Goal: Information Seeking & Learning: Learn about a topic

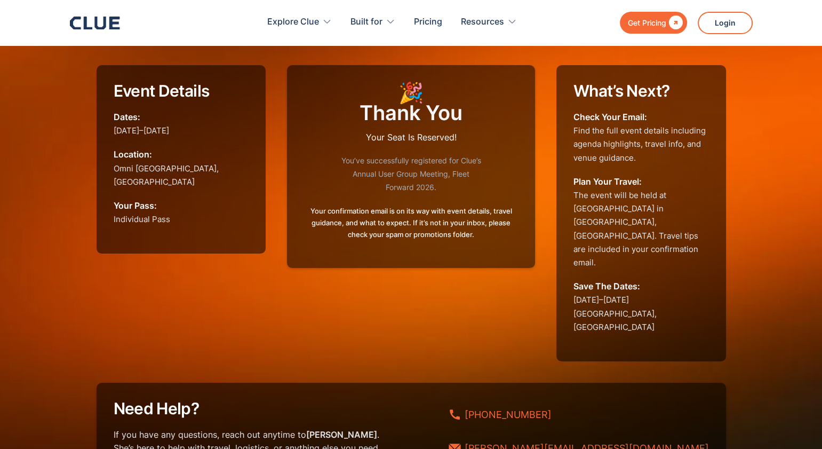
scroll to position [18, 0]
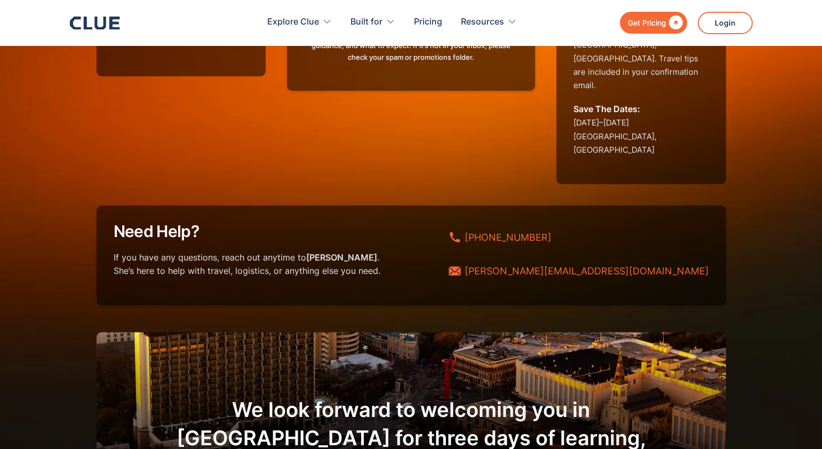
scroll to position [190, 0]
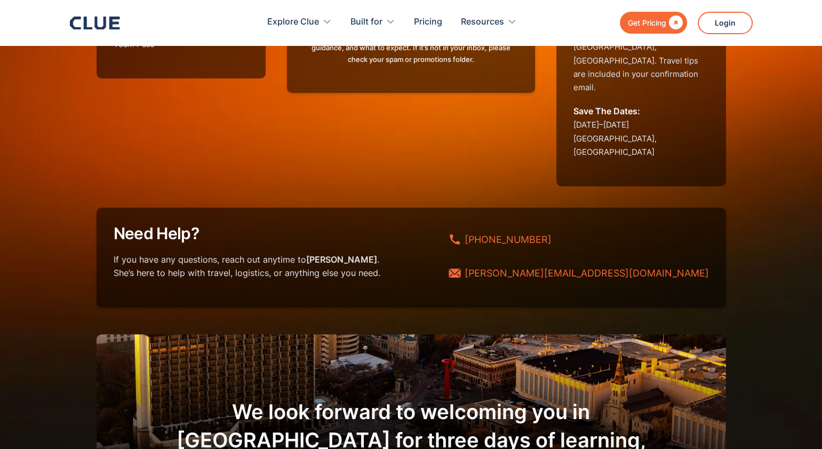
click at [160, 148] on div "Event Details Dates: January 12–14, 2026 Location: Omni La Mansión del Río,San …" at bounding box center [411, 232] width 629 height 684
